Goal: Task Accomplishment & Management: Manage account settings

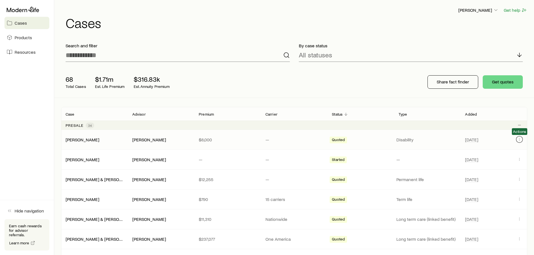
click at [521, 140] on icon "Client cases" at bounding box center [519, 139] width 4 height 4
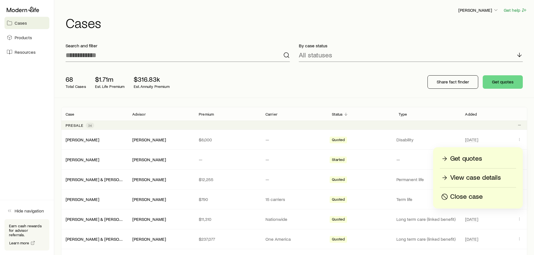
click at [471, 179] on p "View case details" at bounding box center [475, 177] width 51 height 9
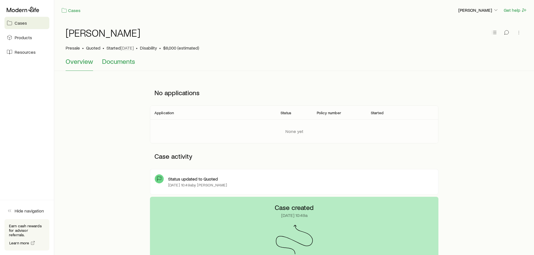
click at [118, 59] on span "Documents" at bounding box center [118, 61] width 33 height 8
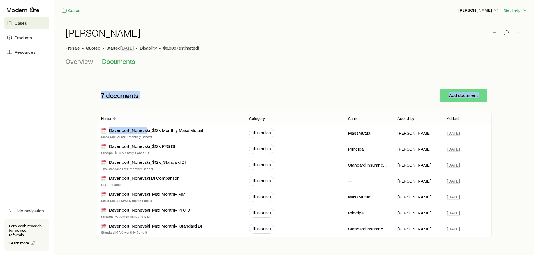
drag, startPoint x: 145, startPoint y: 129, endPoint x: -328, endPoint y: 76, distance: 475.8
click at [0, 76] on html "Cases Products Resources Hide navigation Earn cash rewards for advisor referral…" at bounding box center [267, 142] width 534 height 284
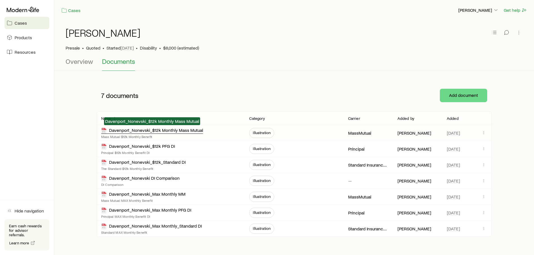
click at [176, 132] on div "Davenport_Nonevski_$12k Monthly Mass Mutual" at bounding box center [152, 130] width 102 height 6
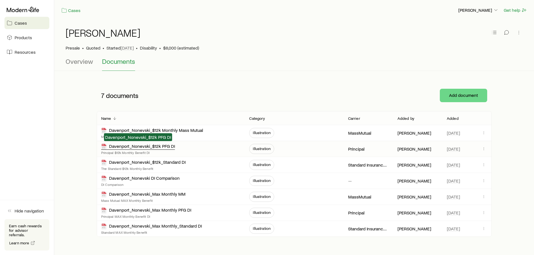
click at [127, 146] on div "Davenport_Nonevski_$12k PFG DI" at bounding box center [138, 146] width 74 height 6
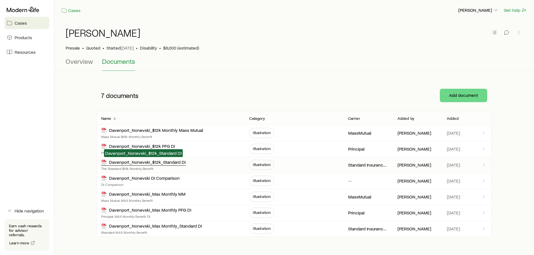
click at [164, 164] on div "Davenport_Nonevski_$12k_Standard DI" at bounding box center [143, 162] width 84 height 6
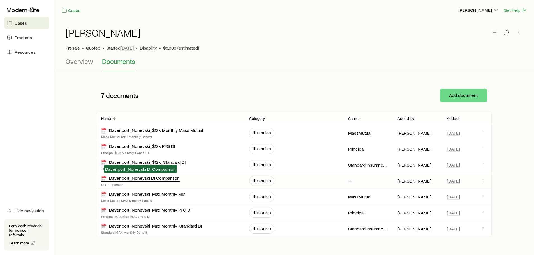
click at [164, 178] on div "Davenport_Nonevski DI Comparison" at bounding box center [140, 178] width 78 height 6
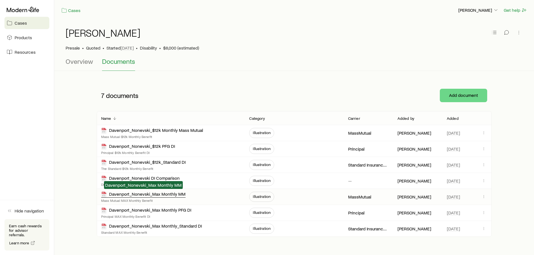
click at [150, 197] on div "Davenport_Nonevski_Max Monthly MM" at bounding box center [143, 194] width 84 height 6
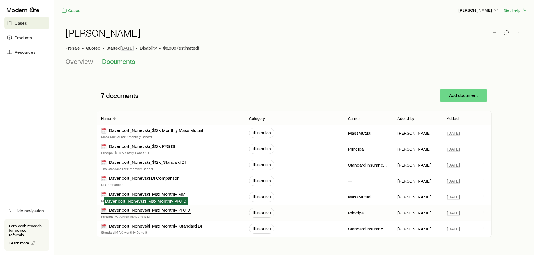
click at [159, 212] on div "Davenport_Nonevski_Max Monthly PFG DI" at bounding box center [146, 210] width 90 height 6
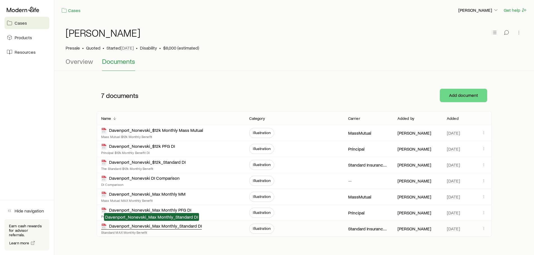
click at [187, 229] on div "Davenport_Nonevski_Max Monthly_Standard DI" at bounding box center [151, 226] width 101 height 6
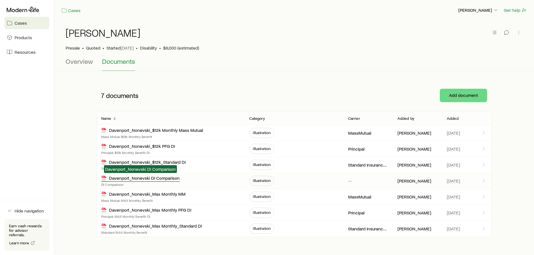
click at [163, 179] on div "Davenport_Nonevski DI Comparison" at bounding box center [140, 178] width 78 height 6
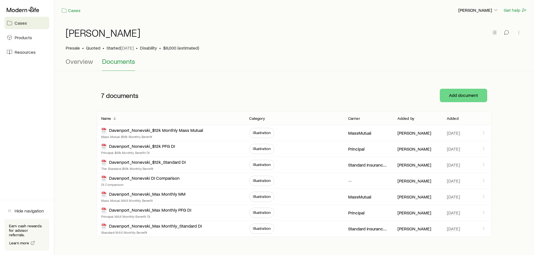
click at [32, 23] on link "Cases" at bounding box center [26, 23] width 45 height 12
